Goal: Transaction & Acquisition: Purchase product/service

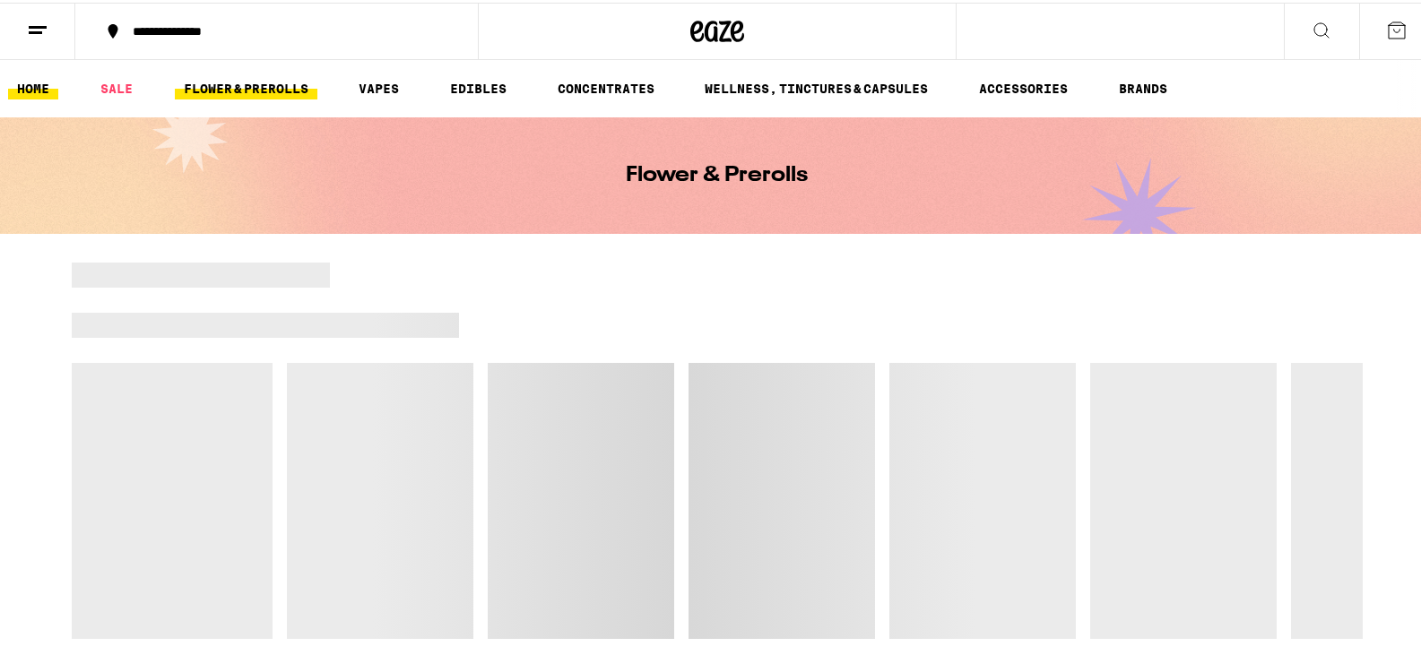
click at [25, 86] on link "HOME" at bounding box center [33, 86] width 50 height 22
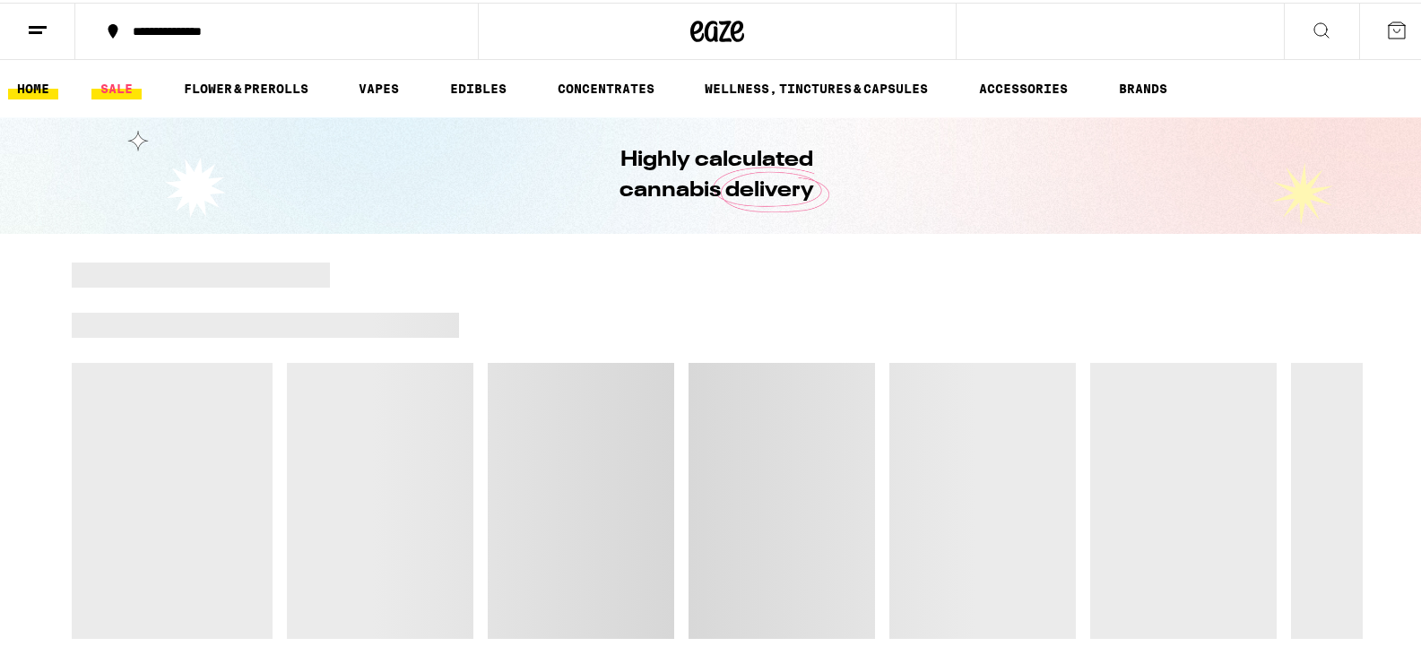
click at [124, 89] on link "SALE" at bounding box center [116, 86] width 50 height 22
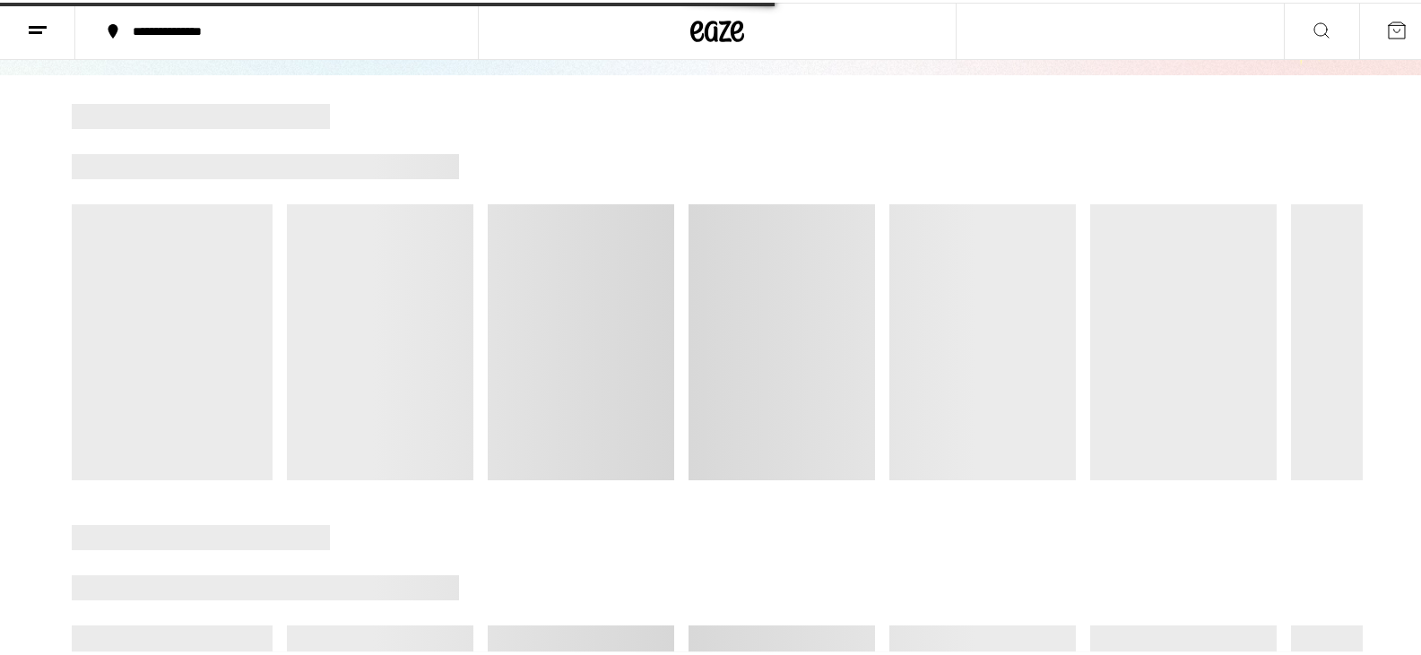
scroll to position [448, 0]
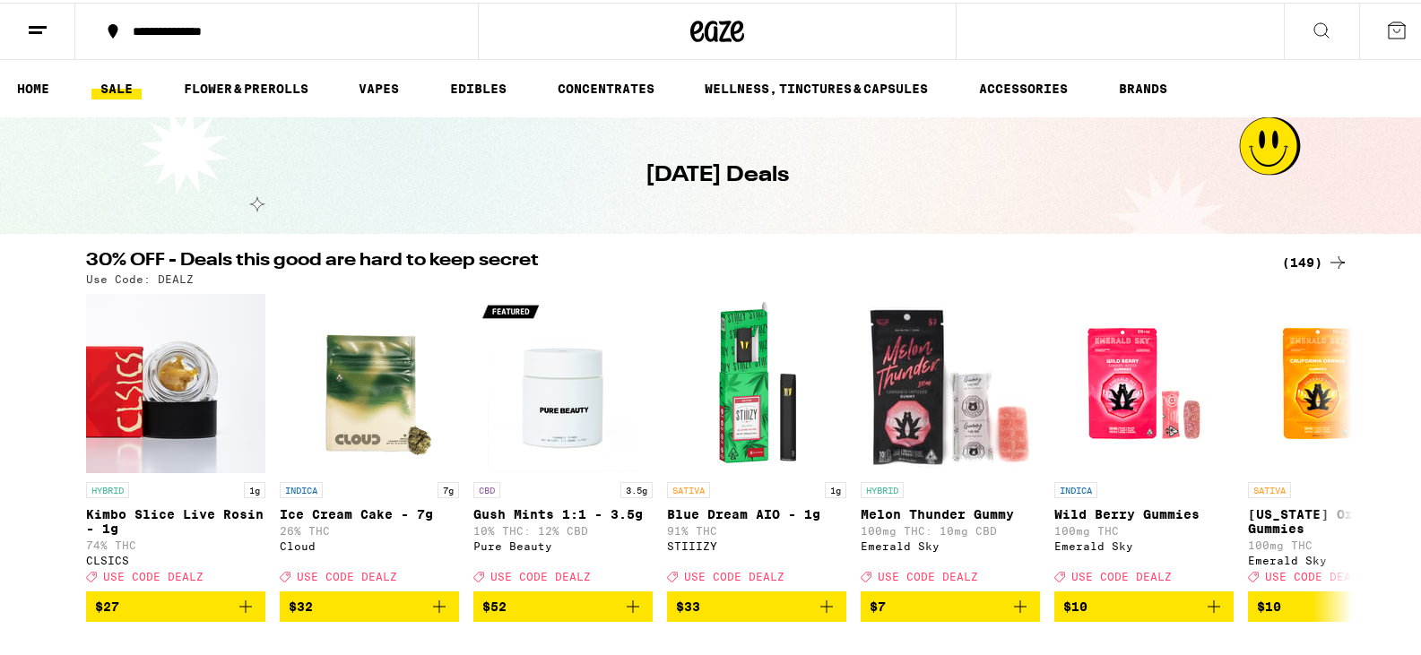
click at [1289, 230] on div "[DATE] Deals" at bounding box center [717, 173] width 1435 height 117
click at [1298, 265] on div "(149)" at bounding box center [1315, 260] width 66 height 22
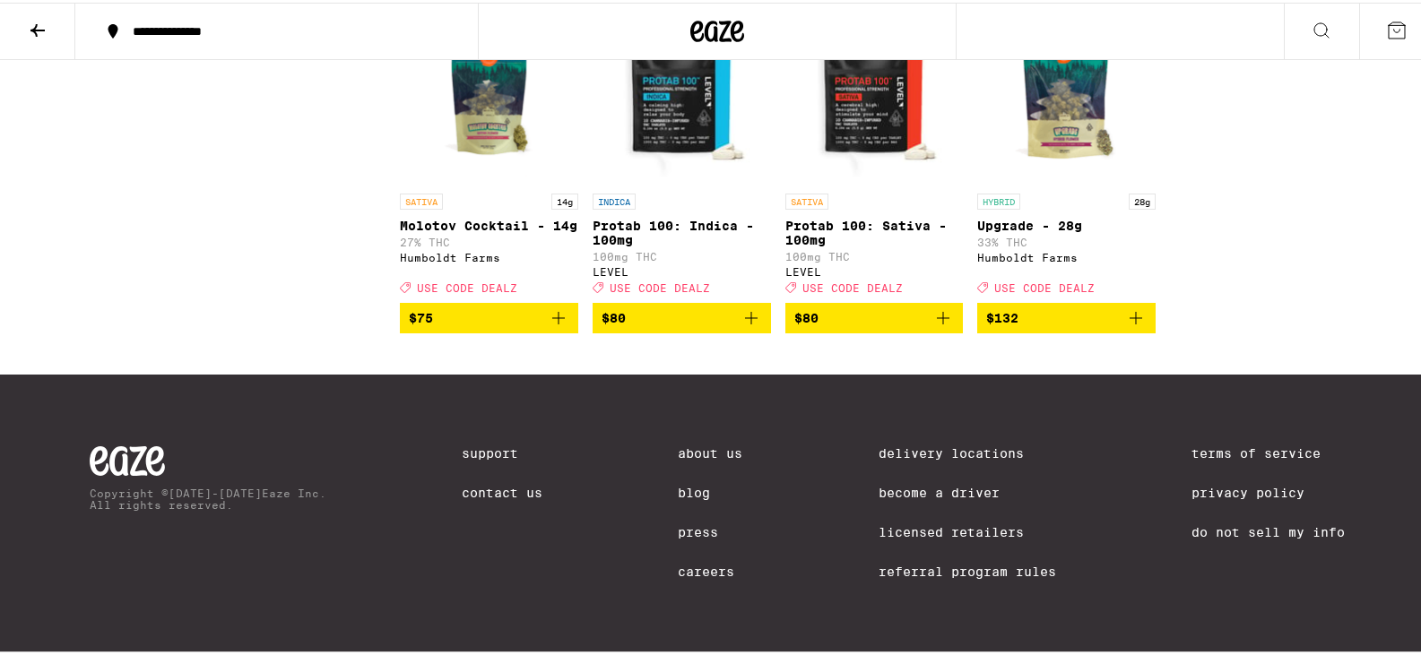
scroll to position [10312, 0]
